Goal: Transaction & Acquisition: Purchase product/service

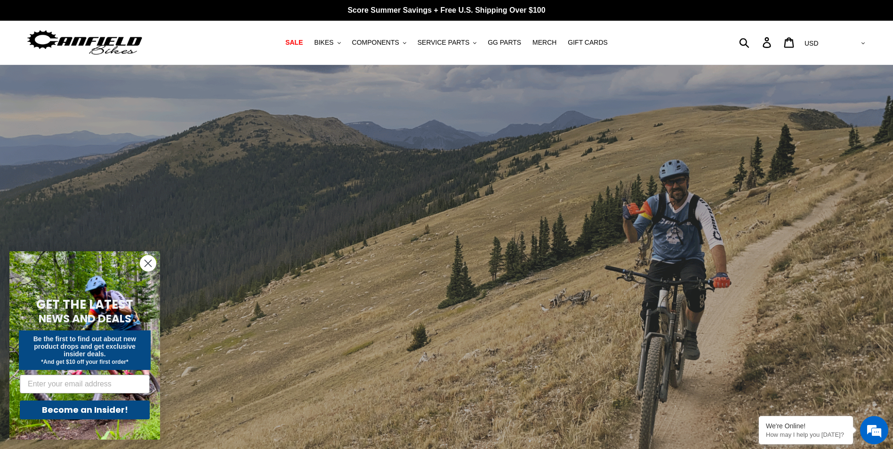
click at [149, 262] on circle "Close dialog" at bounding box center [148, 264] width 16 height 16
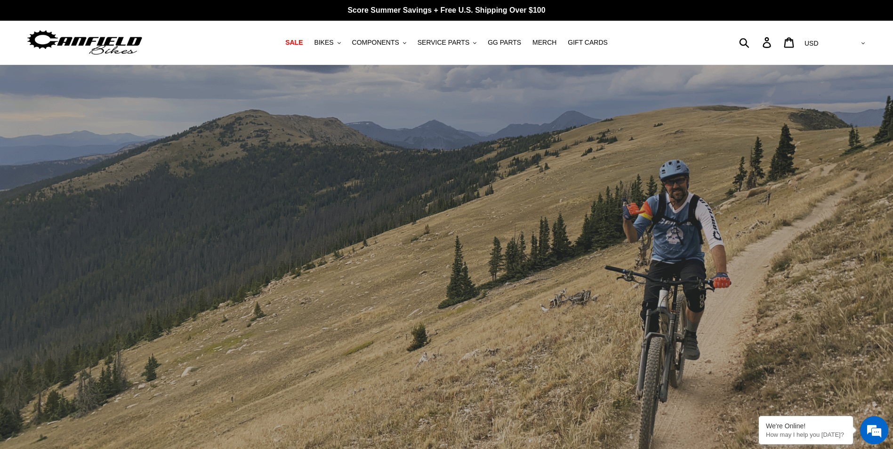
click at [859, 43] on select "AED AFN ALL AMD ANG AUD AWG AZN BAM BBD BDT BGN BIF BND BOB BSD BWP BZD CAD CDF…" at bounding box center [834, 43] width 66 height 17
click at [345, 45] on button "BIKES .cls-1{fill:#231f20}" at bounding box center [327, 42] width 36 height 13
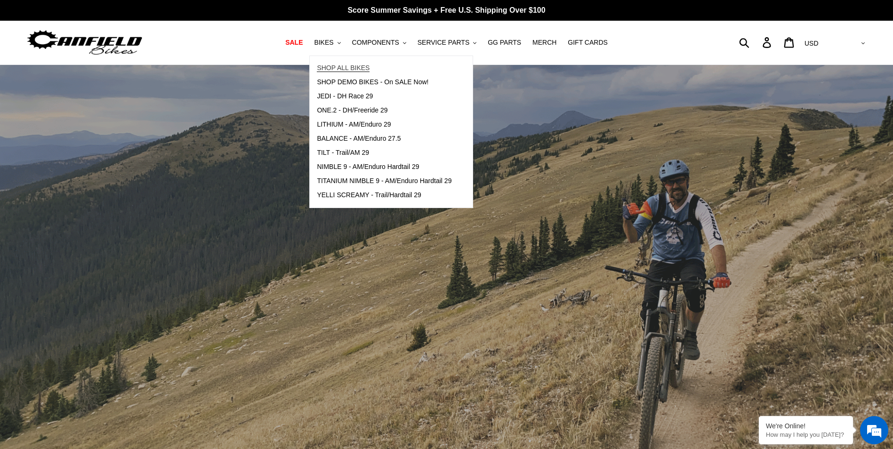
click at [345, 67] on span "SHOP ALL BIKES" at bounding box center [343, 68] width 53 height 8
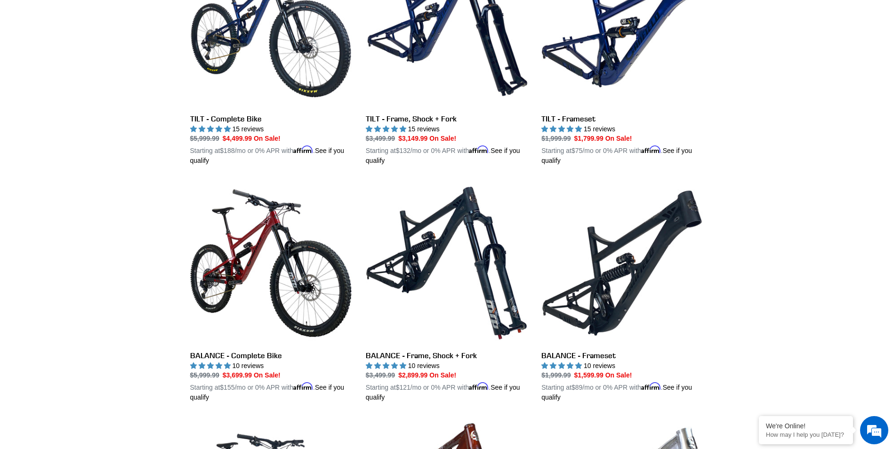
scroll to position [94, 0]
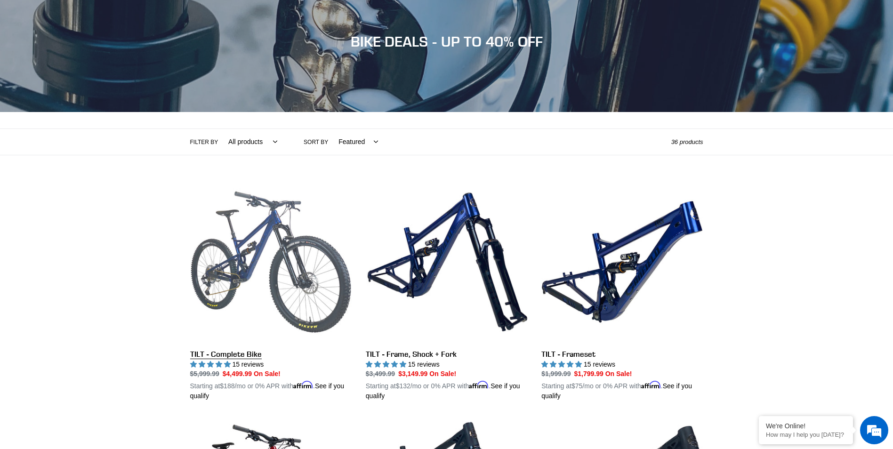
click at [261, 257] on link "TILT - Complete Bike" at bounding box center [270, 291] width 161 height 220
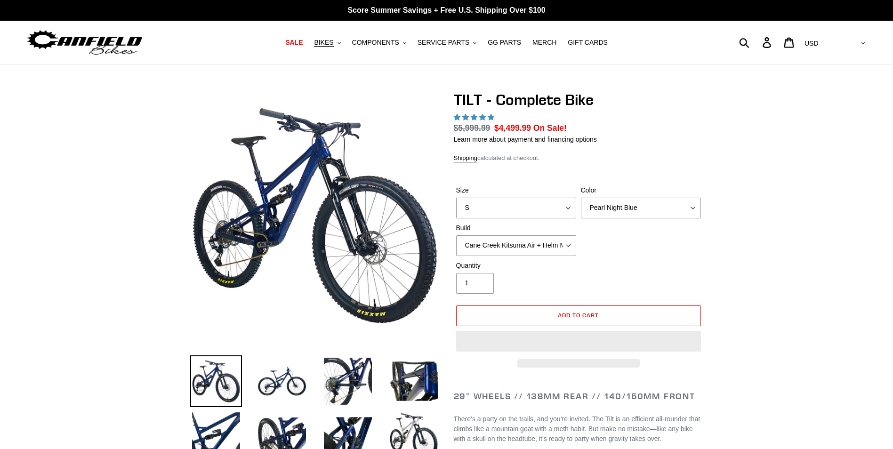
select select "highest-rating"
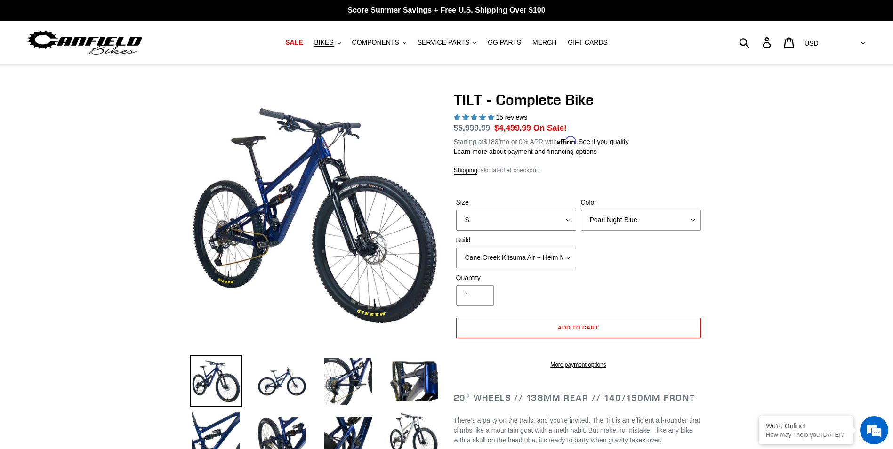
click at [568, 220] on select "S M L" at bounding box center [516, 220] width 120 height 21
select select "L"
click at [456, 210] on select "S M L" at bounding box center [516, 220] width 120 height 21
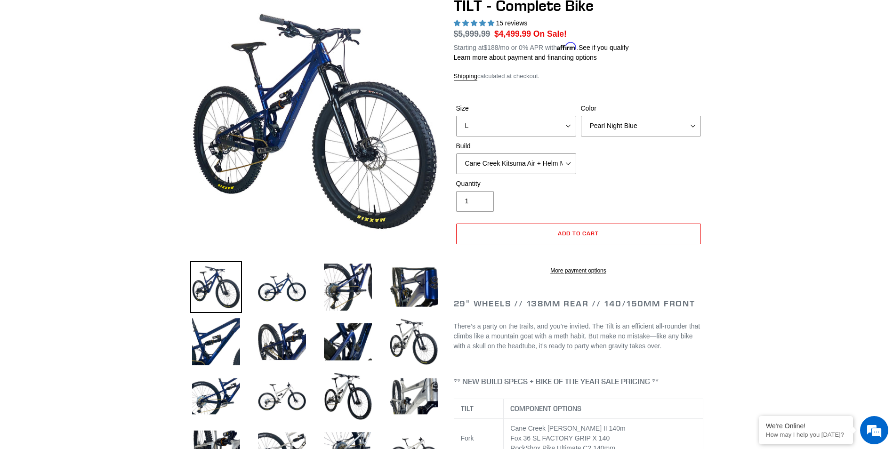
scroll to position [141, 0]
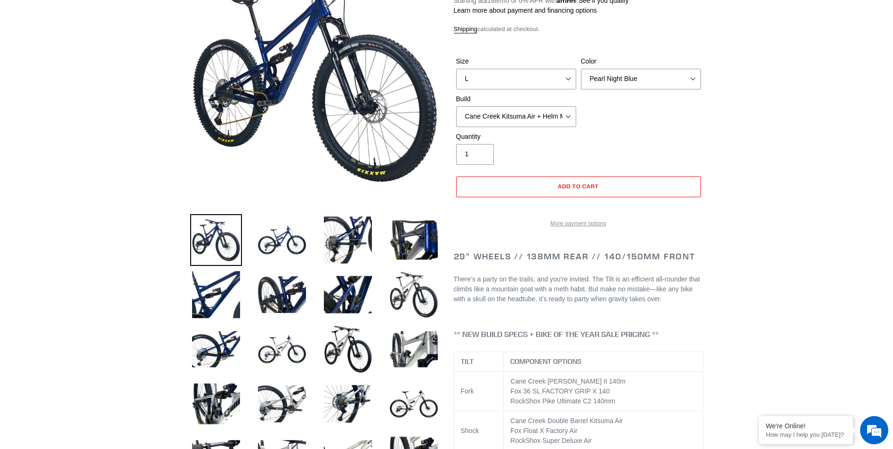
click at [567, 228] on link "More payment options" at bounding box center [578, 223] width 245 height 8
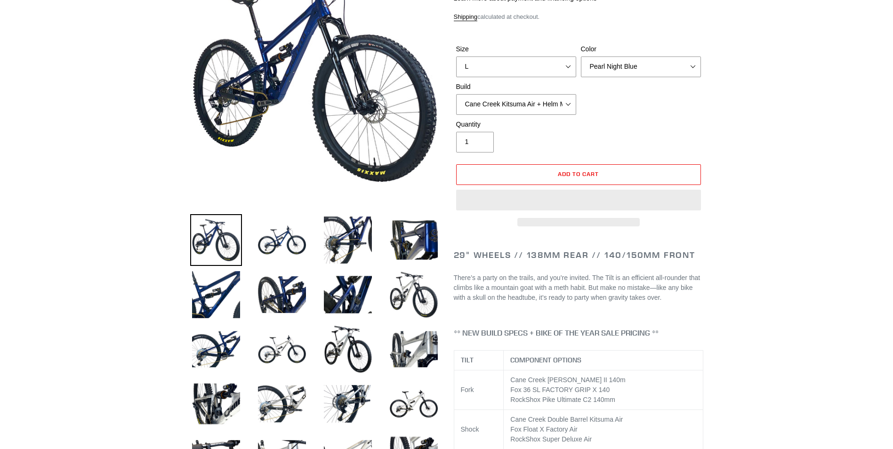
select select "highest-rating"
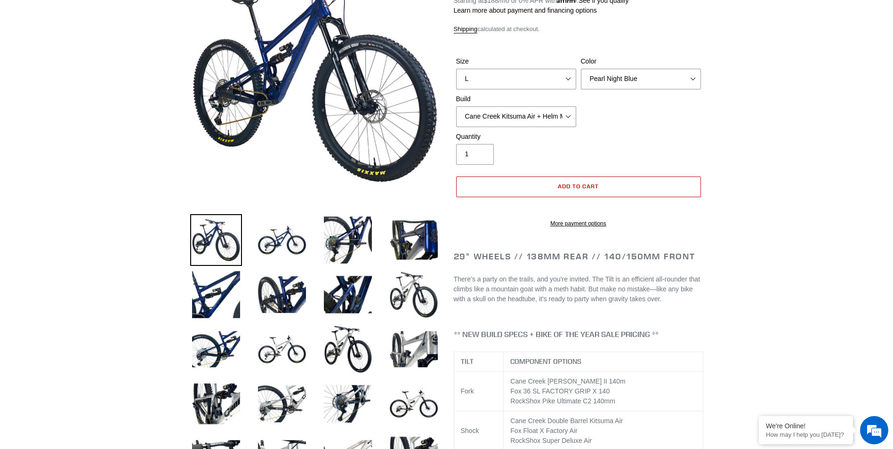
click at [581, 183] on span "Add to cart" at bounding box center [578, 186] width 41 height 7
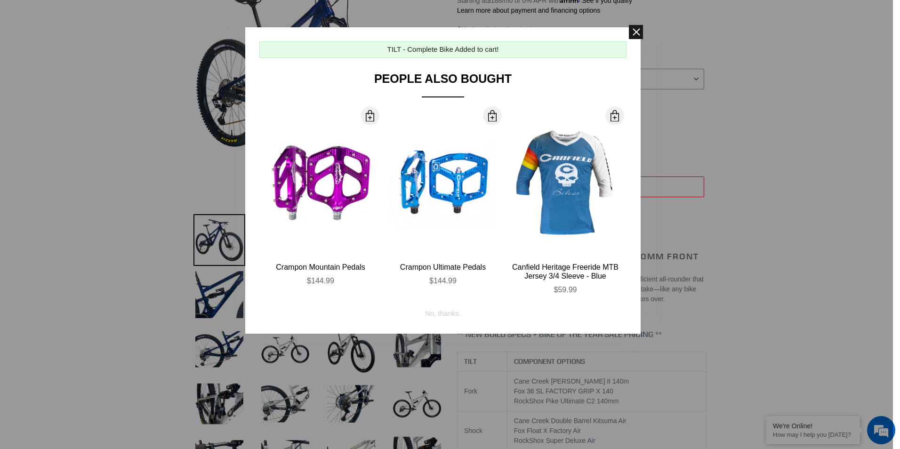
click at [635, 34] on span at bounding box center [636, 32] width 14 height 14
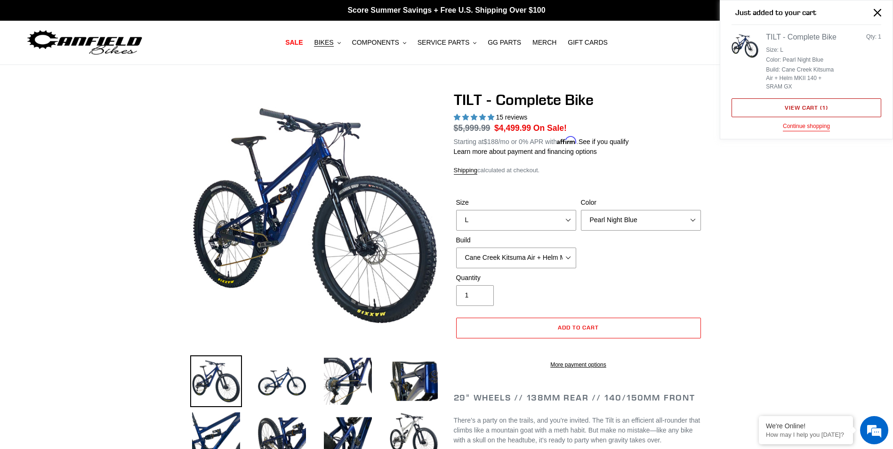
click at [795, 111] on link "View cart ( 1 )" at bounding box center [807, 107] width 150 height 19
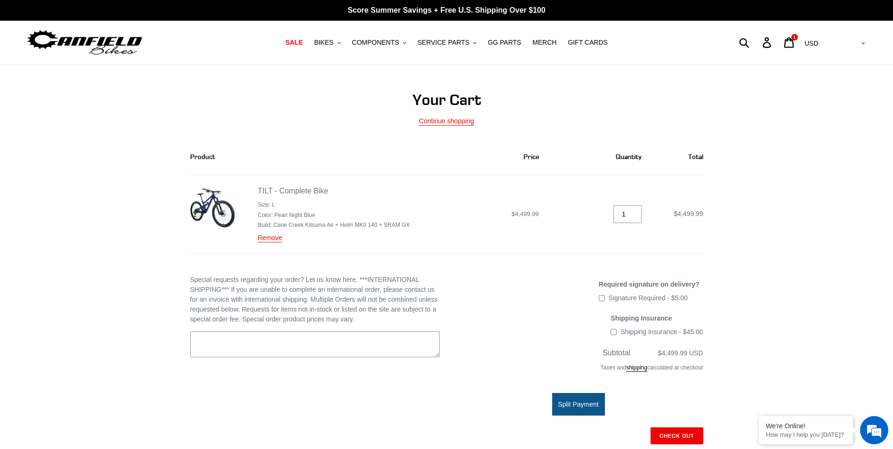
scroll to position [94, 0]
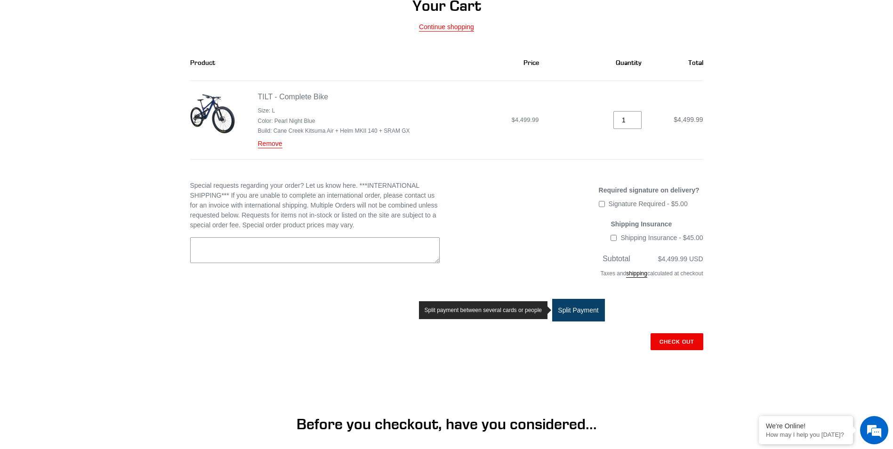
click at [573, 308] on span "Split Payment" at bounding box center [578, 310] width 40 height 8
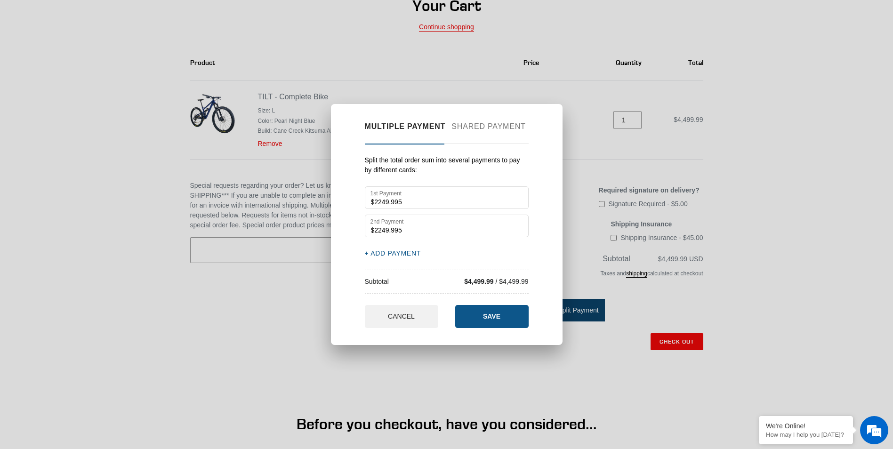
scroll to position [0, 0]
click at [371, 253] on button "+ ADD PAYMENT" at bounding box center [393, 254] width 56 height 10
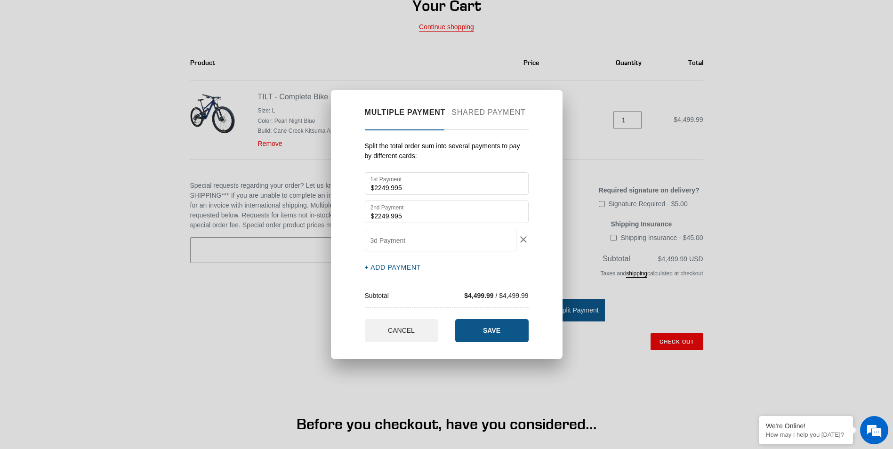
click at [525, 240] on icon at bounding box center [523, 239] width 7 height 7
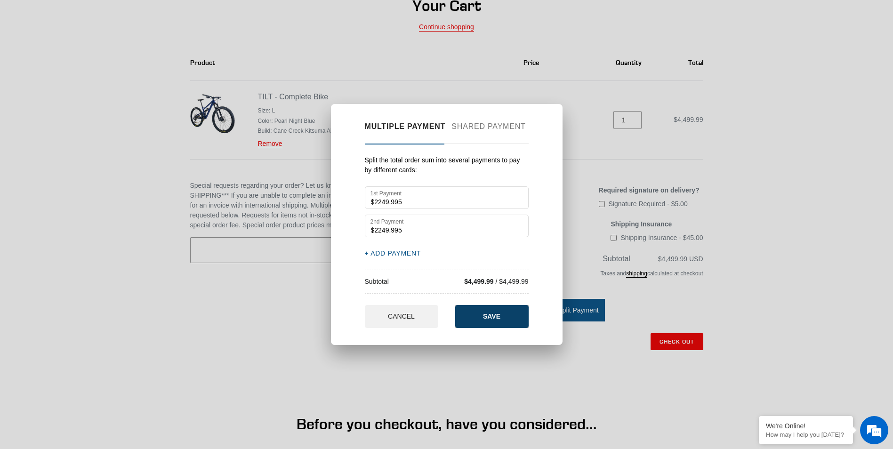
click at [502, 315] on button "SAVE" at bounding box center [491, 316] width 73 height 23
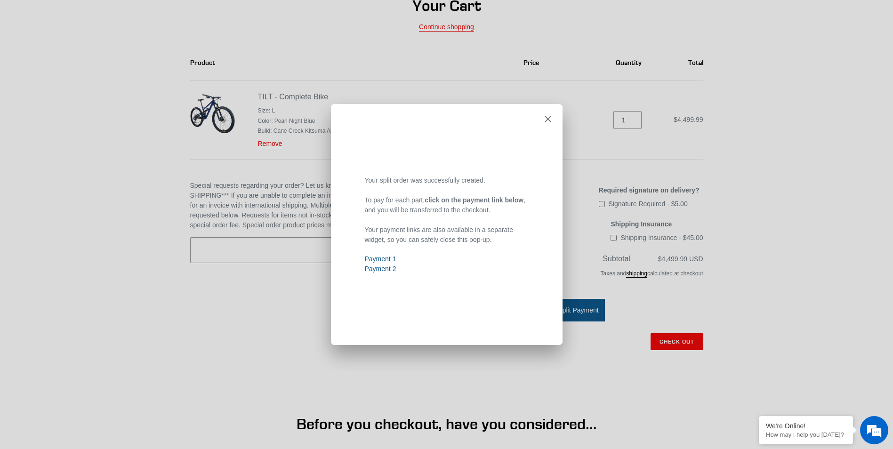
click at [378, 269] on link "Payment 2" at bounding box center [381, 269] width 32 height 8
click at [549, 117] on icon at bounding box center [548, 118] width 7 height 7
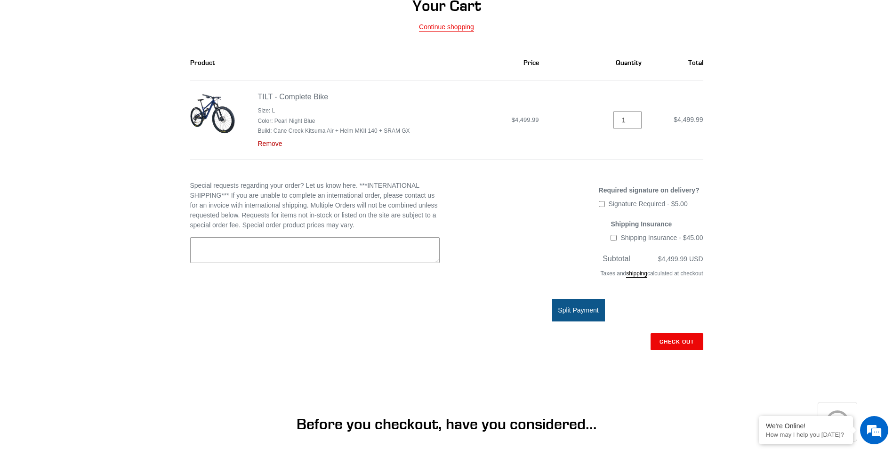
click at [267, 144] on link "Remove" at bounding box center [270, 144] width 24 height 8
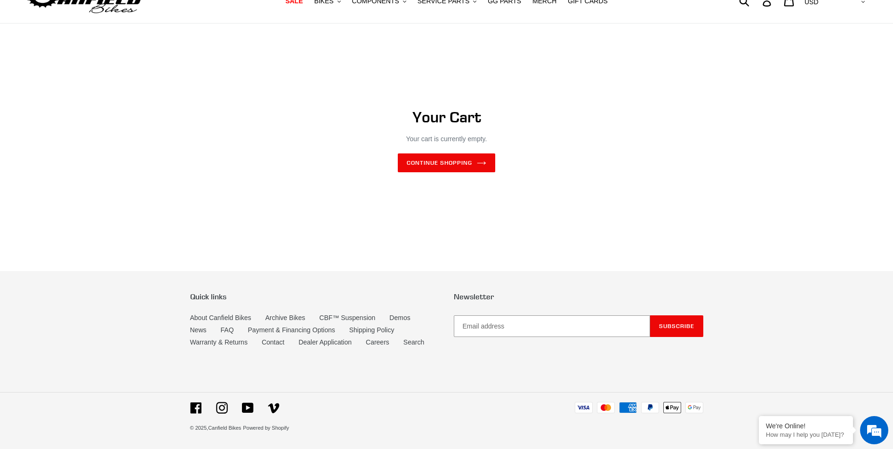
scroll to position [42, 0]
